Goal: Find specific page/section: Find specific page/section

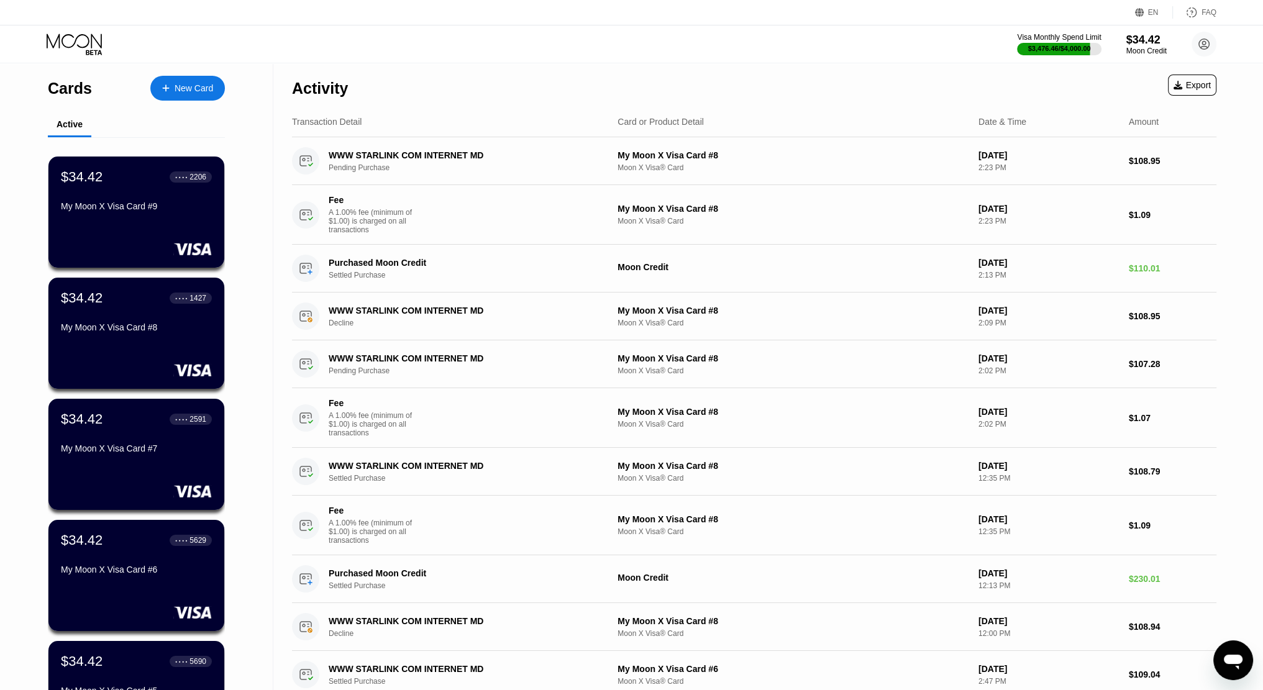
click at [338, 98] on div "Activity" at bounding box center [320, 88] width 56 height 18
click at [410, 101] on div "Activity Export" at bounding box center [754, 84] width 924 height 43
